Goal: Browse casually: Explore the website without a specific task or goal

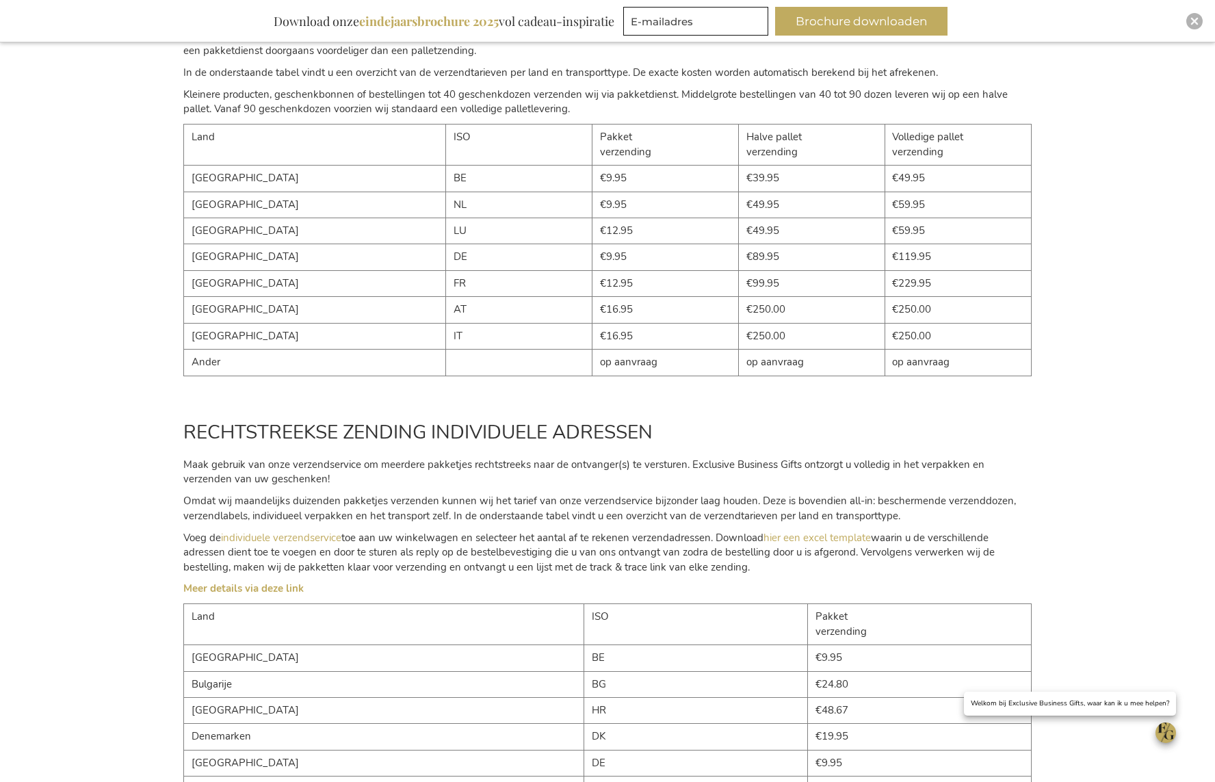
scroll to position [226, 0]
